Goal: Task Accomplishment & Management: Contribute content

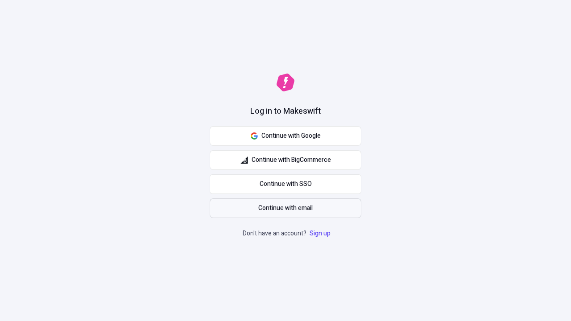
click at [285, 208] on span "Continue with email" at bounding box center [285, 208] width 54 height 10
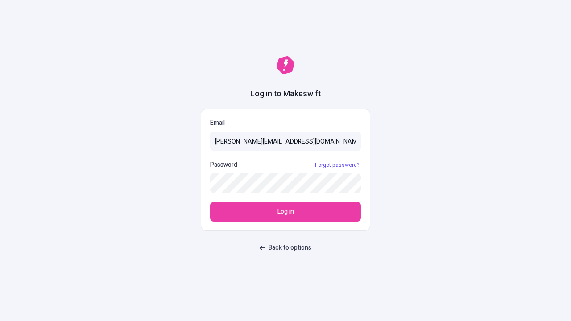
type input "sasha+test-ui@makeswift.com"
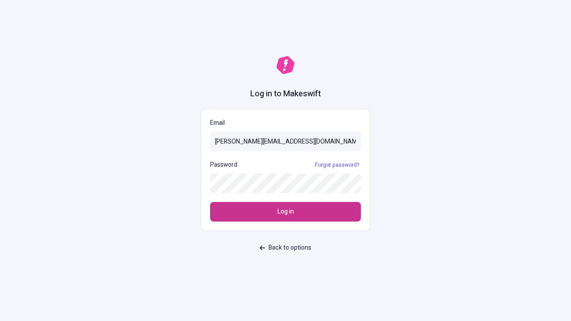
click at [285, 212] on span "Log in" at bounding box center [285, 212] width 16 height 10
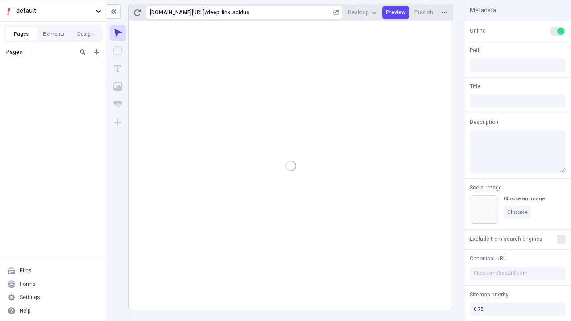
type input "/deep-link-acidus"
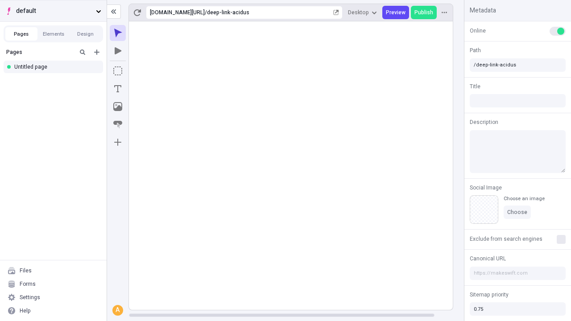
click at [53, 11] on span "default" at bounding box center [54, 11] width 76 height 10
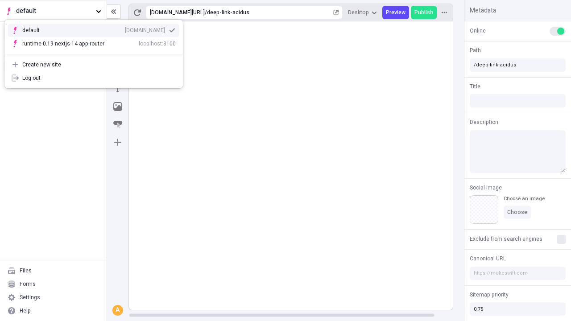
click at [125, 29] on div "[DOMAIN_NAME]" at bounding box center [145, 30] width 40 height 7
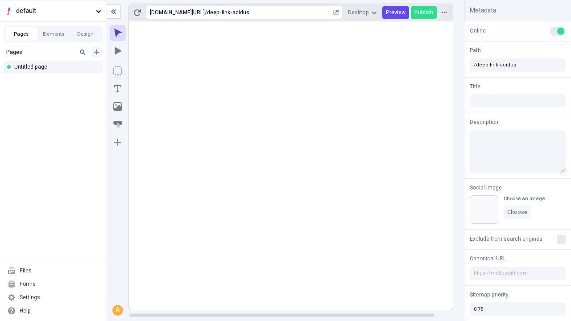
click at [97, 52] on icon "Add new" at bounding box center [96, 51] width 5 height 5
click at [56, 81] on div "Blank page" at bounding box center [56, 80] width 86 height 13
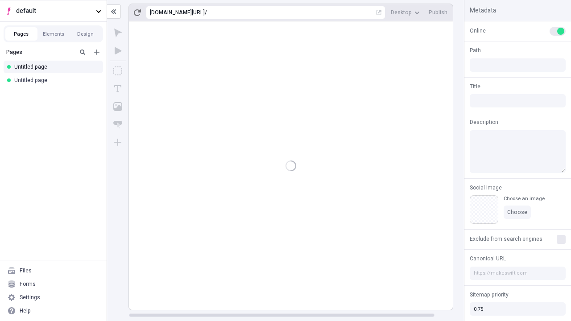
type input "/page"
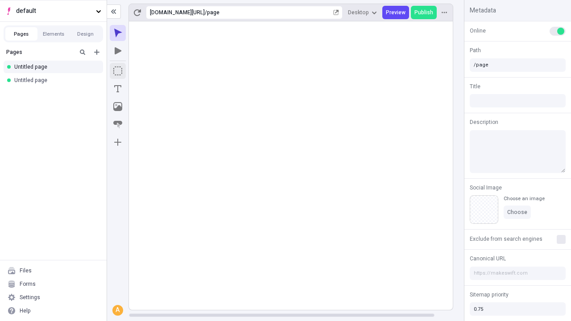
click at [118, 71] on icon "Box" at bounding box center [117, 70] width 9 height 9
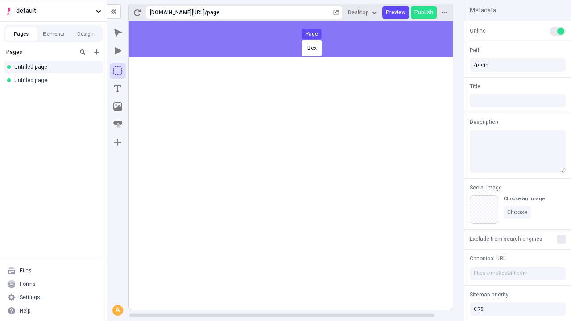
click at [300, 39] on div "Box Page" at bounding box center [285, 160] width 571 height 321
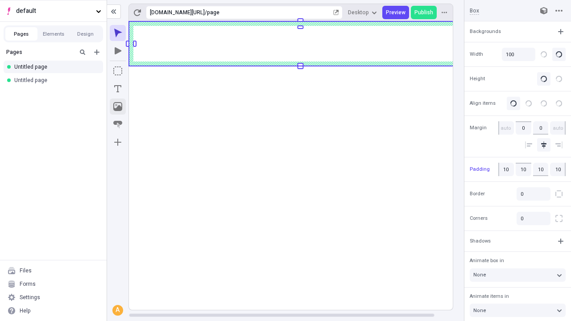
click at [118, 107] on icon "Image" at bounding box center [117, 106] width 9 height 9
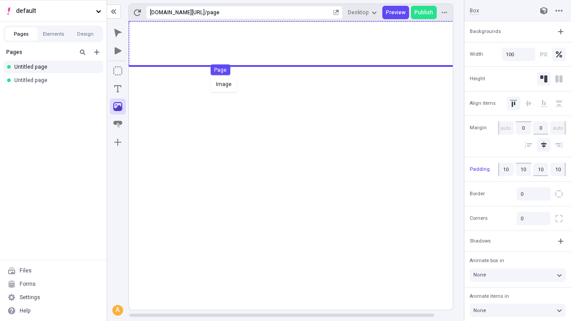
click at [300, 44] on div "Image Page" at bounding box center [285, 160] width 571 height 321
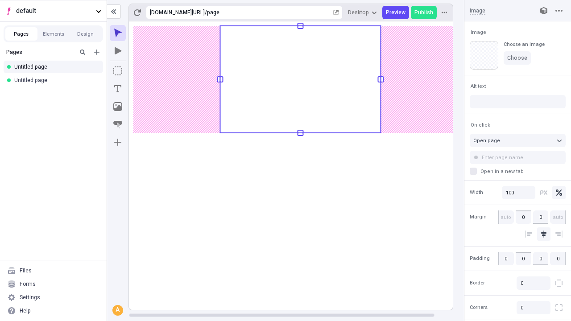
click at [118, 89] on icon "Text" at bounding box center [117, 88] width 7 height 7
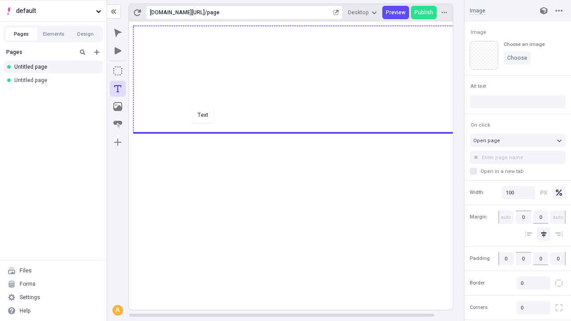
click at [300, 132] on div "Text" at bounding box center [285, 160] width 571 height 321
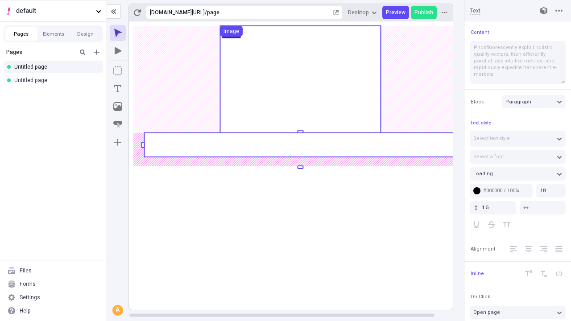
click at [300, 145] on rect at bounding box center [300, 145] width 312 height 24
click at [300, 145] on rect at bounding box center [300, 165] width 343 height 288
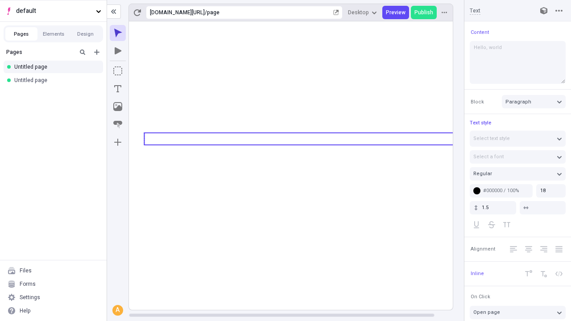
type textarea "Hello, world!"
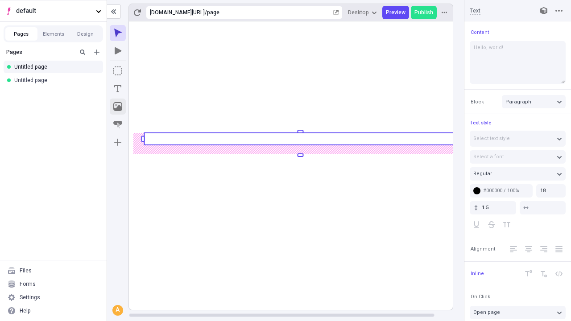
click at [118, 107] on icon "Image" at bounding box center [117, 106] width 9 height 9
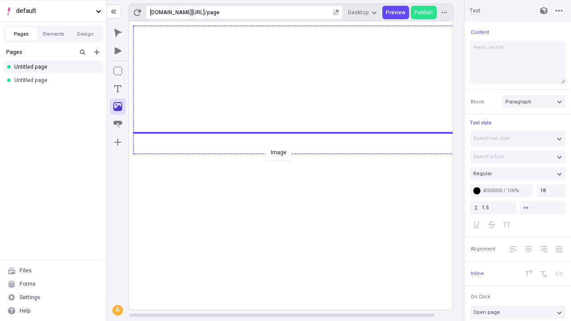
click at [300, 153] on div "Image" at bounding box center [285, 160] width 571 height 321
